Goal: Find specific page/section: Find specific page/section

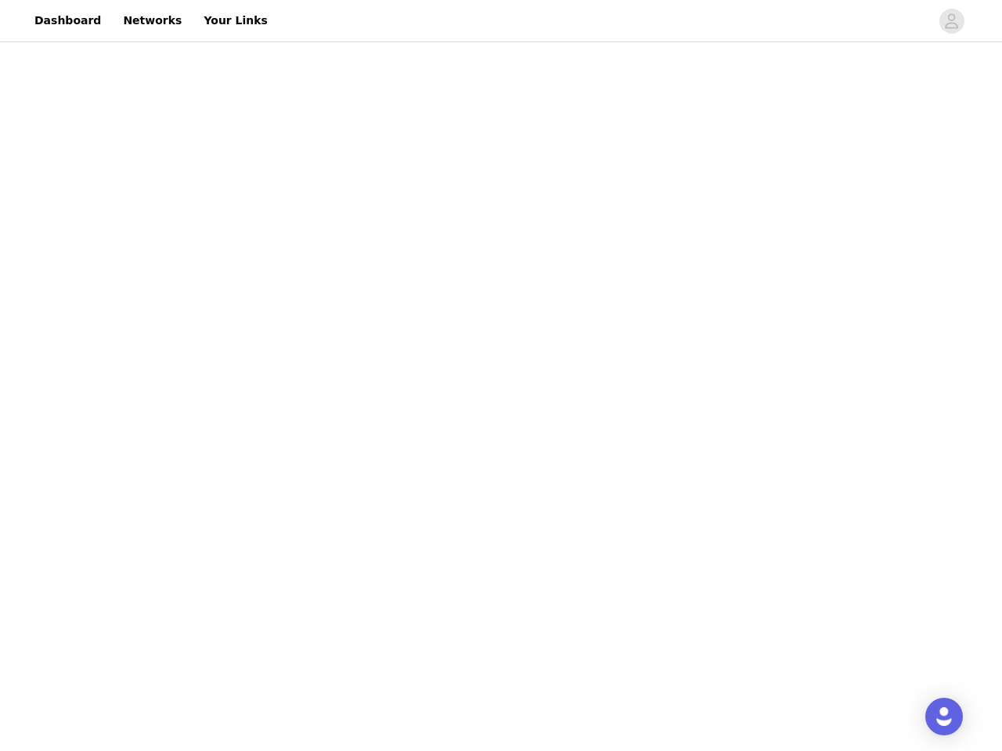
click at [501, 376] on body "Dashboard Networks Your Links" at bounding box center [501, 375] width 1002 height 751
click at [501, 21] on div at bounding box center [603, 20] width 653 height 35
click at [952, 21] on icon "avatar" at bounding box center [951, 21] width 15 height 25
click at [944, 717] on img "Open Intercom Messenger" at bounding box center [943, 716] width 19 height 19
